Goal: Ask a question: Seek information or help from site administrators or community

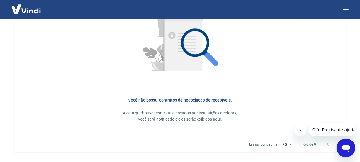
scroll to position [315, 0]
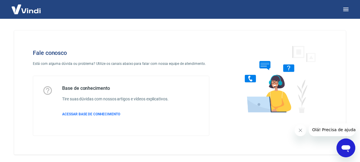
scroll to position [25, 0]
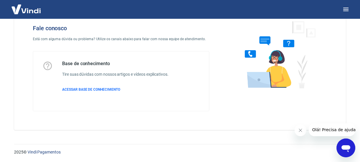
click at [345, 146] on icon "Abrir janela de mensagens" at bounding box center [345, 148] width 9 height 7
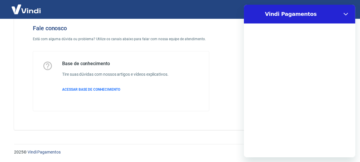
scroll to position [0, 0]
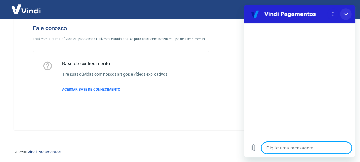
click at [342, 13] on button "Fechar" at bounding box center [346, 14] width 12 height 12
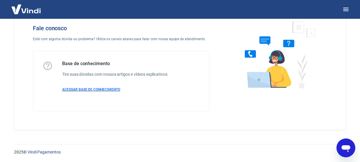
click at [90, 88] on span "ACESSAR BASE DE CONHECIMENTO" at bounding box center [91, 89] width 58 height 4
type textarea "x"
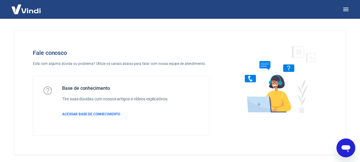
click at [340, 144] on icon "Abrir janela de mensagens" at bounding box center [345, 147] width 11 height 11
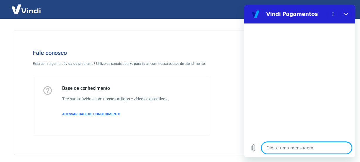
click at [304, 145] on textarea at bounding box center [306, 148] width 90 height 12
type textarea "B"
type textarea "x"
type textarea "Bo"
type textarea "x"
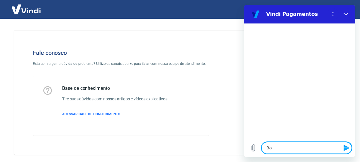
type textarea "Boa"
type textarea "x"
type textarea "Boa"
type textarea "x"
type textarea "Boa t"
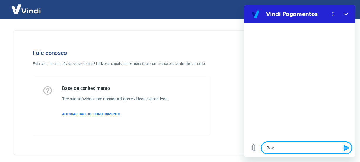
type textarea "x"
type textarea "Boa ta"
type textarea "x"
type textarea "Boa tar"
type textarea "x"
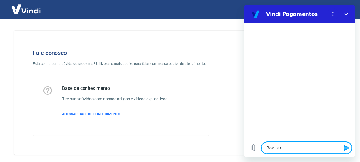
type textarea "Boa tard"
type textarea "x"
type textarea "Boa tarde"
type textarea "x"
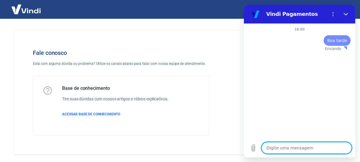
type textarea "Q"
type textarea "x"
type textarea "Qu"
type textarea "x"
type textarea "Que"
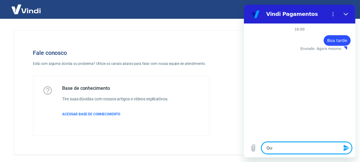
type textarea "x"
type textarea "Quer"
type textarea "x"
type textarea "Queri"
type textarea "x"
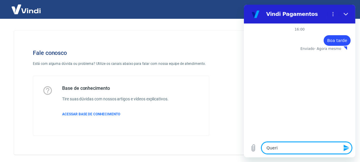
type textarea "Queria"
type textarea "x"
type textarea "Queria"
type textarea "x"
type textarea "Queria s"
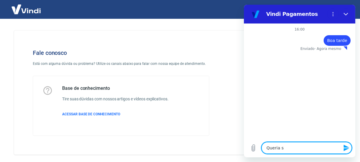
type textarea "x"
type textarea "Queria sa"
type textarea "x"
type textarea "Queria sab"
type textarea "x"
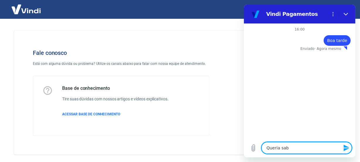
type textarea "Queria sabe"
type textarea "x"
type textarea "Queria saber"
type textarea "x"
type textarea "Queria saber"
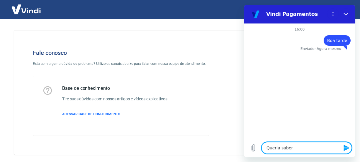
type textarea "x"
type textarea "Queria saber t"
type textarea "x"
type textarea "Queria saber to"
type textarea "x"
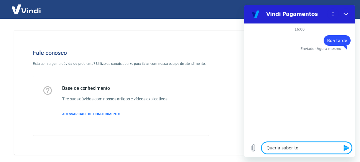
type textarea "Queria saber tod"
type textarea "x"
type textarea "Queria saber toda"
type textarea "x"
type textarea "Queria saber todas"
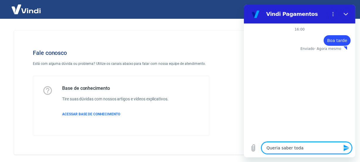
type textarea "x"
type textarea "Queria saber todas"
type textarea "x"
type textarea "Queria saber todas a"
type textarea "x"
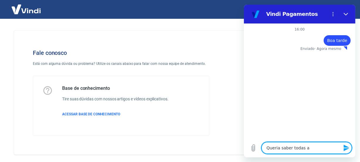
type textarea "Queria saber todas as"
type textarea "x"
type textarea "Queria saber todas as"
type textarea "x"
type textarea "Queria saber todas as o"
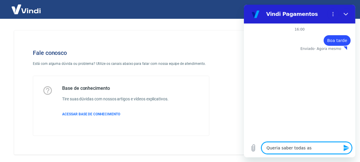
type textarea "x"
type textarea "Queria saber todas as os"
type textarea "x"
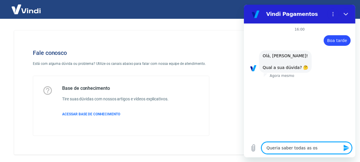
type textarea "Queria saber todas as oss"
type textarea "x"
type textarea "Queria saber todas as os"
type textarea "x"
type textarea "Queria saber todas as o"
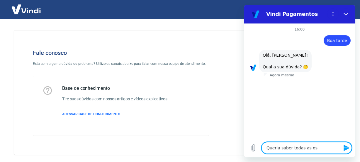
type textarea "x"
type textarea "Queria saber todas as"
type textarea "x"
type textarea "Queria saber todas as n"
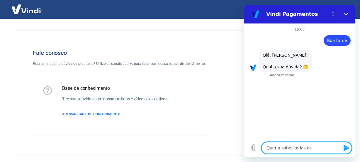
type textarea "x"
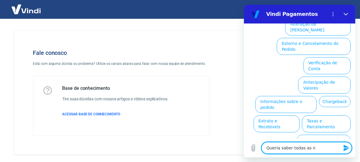
type textarea "Queria saber todas as no"
type textarea "x"
type textarea "Queria saber todas as nos"
type textarea "x"
type textarea "Queria saber todas as noss"
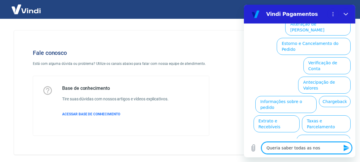
type textarea "x"
type textarea "Queria saber todas as noss"
click at [325, 115] on button "Taxas e Parcelamento" at bounding box center [325, 123] width 49 height 17
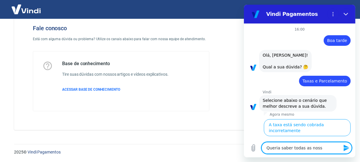
scroll to position [59, 0]
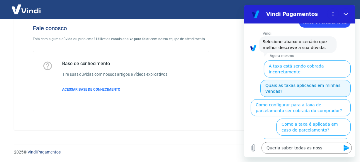
click at [304, 80] on button "Quais as taxas aplicadas em minhas vendas?" at bounding box center [305, 88] width 90 height 17
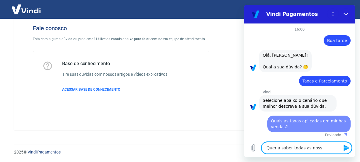
scroll to position [0, 0]
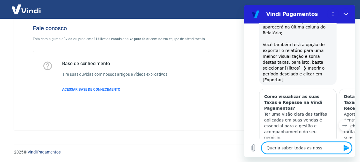
type textarea "x"
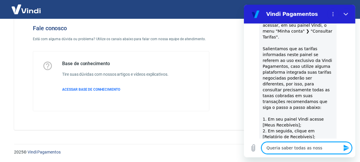
scroll to position [79, 0]
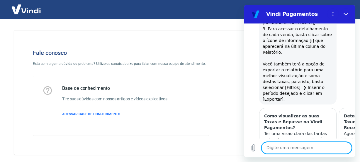
scroll to position [272, 0]
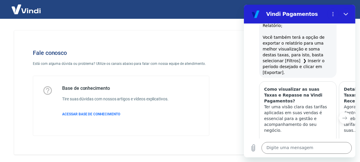
click at [345, 112] on button "Próximo item" at bounding box center [344, 118] width 12 height 12
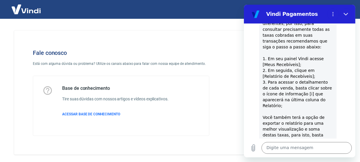
scroll to position [139, 0]
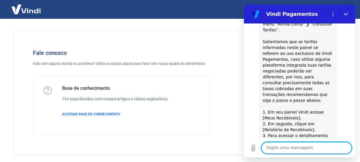
click at [283, 145] on textarea at bounding box center [306, 148] width 90 height 12
type textarea "Boa tarde"
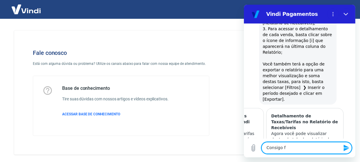
scroll to position [345, 0]
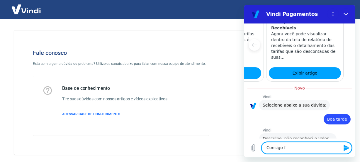
drag, startPoint x: 305, startPoint y: 149, endPoint x: 241, endPoint y: 148, distance: 64.8
click html "Vindi Pagamentos 16:00 Web User 68a370d6a9c2c9a8791bdaab diz: Boa tarde diz: [P…"
type textarea "falar com atendente"
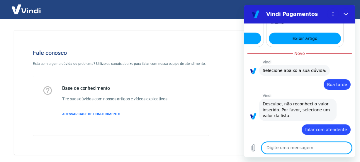
scroll to position [406, 0]
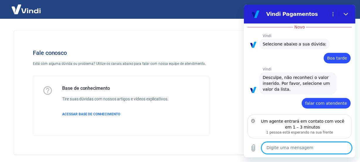
click at [310, 148] on textarea at bounding box center [306, 148] width 90 height 12
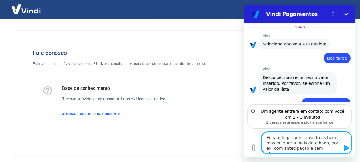
type textarea "Eu vi o lugar que consulta as taxas, mas eu queria mais detalhado, por ex: com …"
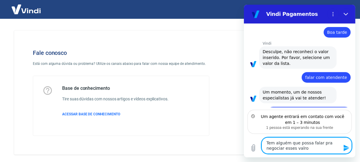
scroll to position [431, 0]
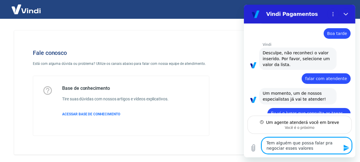
type textarea "Tem alguém que possa falar pra negociar esses valores?"
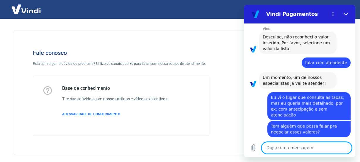
scroll to position [448, 0]
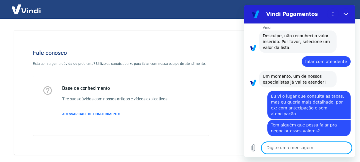
click at [284, 144] on textarea at bounding box center [306, 148] width 90 height 12
type textarea "ok"
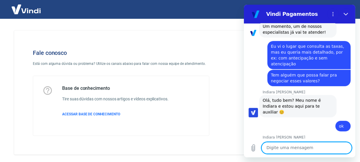
scroll to position [499, 0]
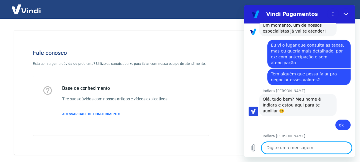
click at [299, 148] on textarea at bounding box center [306, 148] width 90 height 12
click at [250, 144] on icon "Carregar arquivo" at bounding box center [252, 147] width 7 height 7
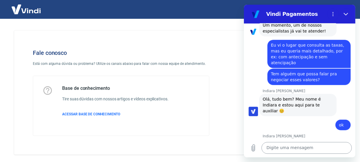
click at [278, 149] on textarea at bounding box center [306, 148] width 90 height 12
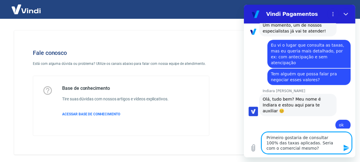
scroll to position [472, 0]
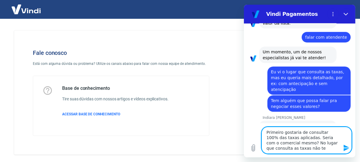
type textarea "Primeiro gostaria de consultar 100% das taxas aplicadas. Seria com o comercial …"
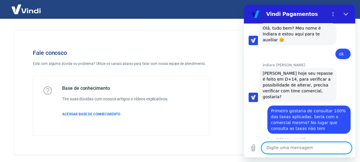
scroll to position [569, 0]
click at [311, 149] on textarea at bounding box center [306, 148] width 90 height 12
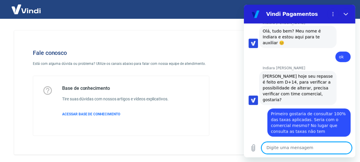
scroll to position [566, 0]
click at [287, 149] on textarea at bounding box center [306, 148] width 90 height 12
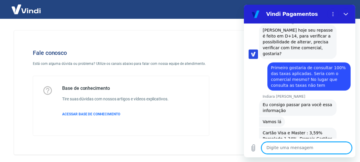
click at [296, 148] on textarea at bounding box center [306, 148] width 90 height 12
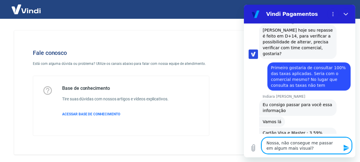
type textarea "Nossa, não consegue me passar em algum mais visual?:"
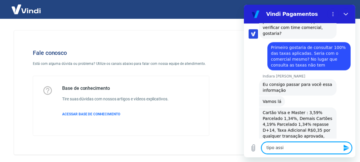
type textarea "tipo assim"
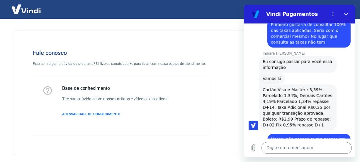
scroll to position [655, 0]
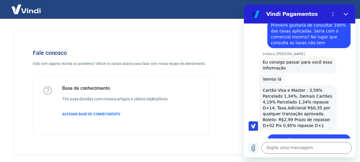
click at [255, 146] on icon "Carregar arquivo" at bounding box center [252, 147] width 7 height 7
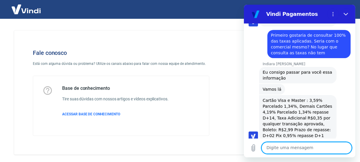
scroll to position [712, 0]
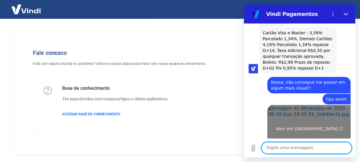
click at [305, 105] on link "Abrir em [GEOGRAPHIC_DATA]" at bounding box center [308, 126] width 83 height 43
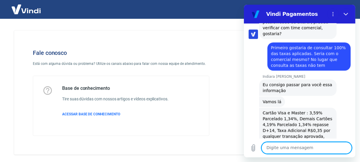
scroll to position [735, 0]
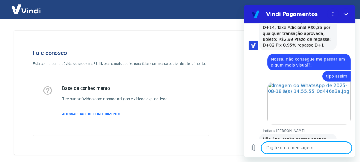
click at [303, 148] on textarea at bounding box center [306, 148] width 90 height 12
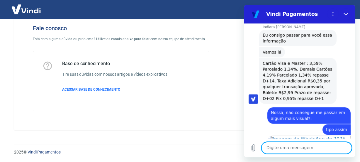
scroll to position [709, 0]
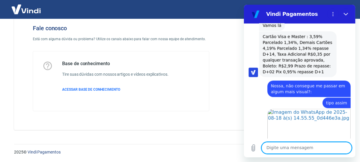
click at [287, 146] on textarea at bounding box center [306, 148] width 90 height 12
type textarea "ASsim fica difiícil não trocar"
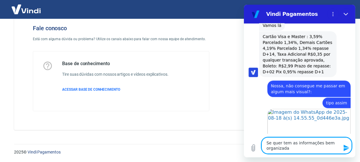
type textarea "Se quer tem as informações bem organizadas"
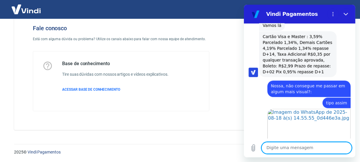
scroll to position [766, 0]
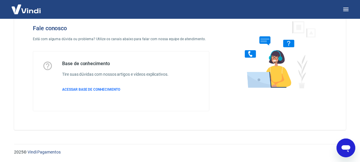
drag, startPoint x: 356, startPoint y: 150, endPoint x: 12, endPoint y: 11, distance: 371.0
click at [356, 150] on div "2025 © Vindi Pagamentos" at bounding box center [180, 149] width 360 height 25
click at [351, 151] on div "Abrir janela de mensagens" at bounding box center [346, 148] width 18 height 18
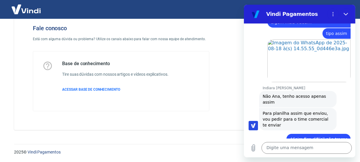
scroll to position [763, 0]
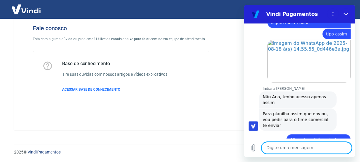
click at [294, 148] on textarea at bounding box center [306, 148] width 90 height 12
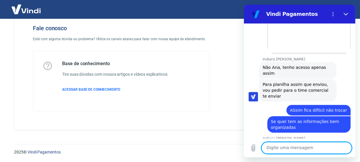
scroll to position [792, 0]
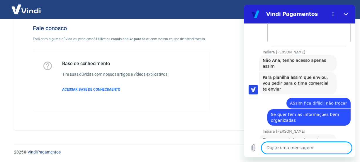
click at [294, 148] on textarea at bounding box center [306, 148] width 90 height 12
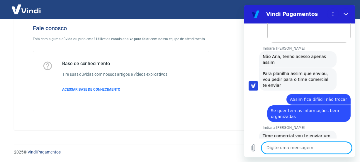
scroll to position [803, 0]
type textarea "Já solicitou?"
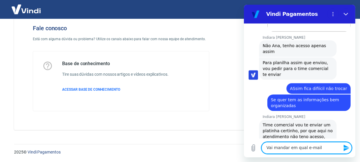
type textarea "Vai mandar em qual e-mail"
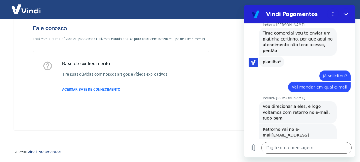
scroll to position [908, 0]
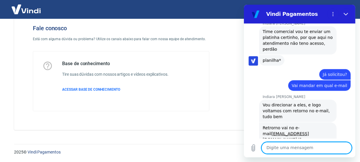
click at [307, 149] on textarea at bounding box center [306, 148] width 90 height 12
type textarea "ok"
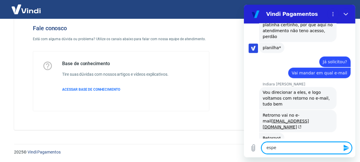
scroll to position [921, 0]
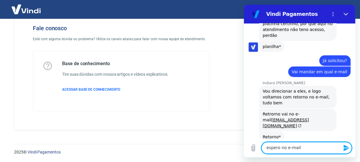
type textarea "espero no e-mail?"
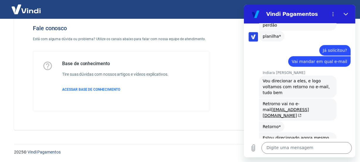
scroll to position [932, 0]
